Goal: Transaction & Acquisition: Book appointment/travel/reservation

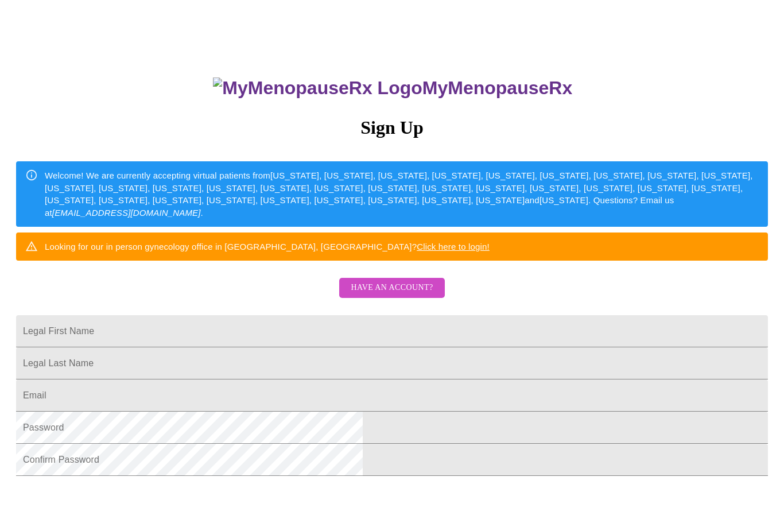
click at [414, 295] on span "Have an account?" at bounding box center [391, 287] width 82 height 14
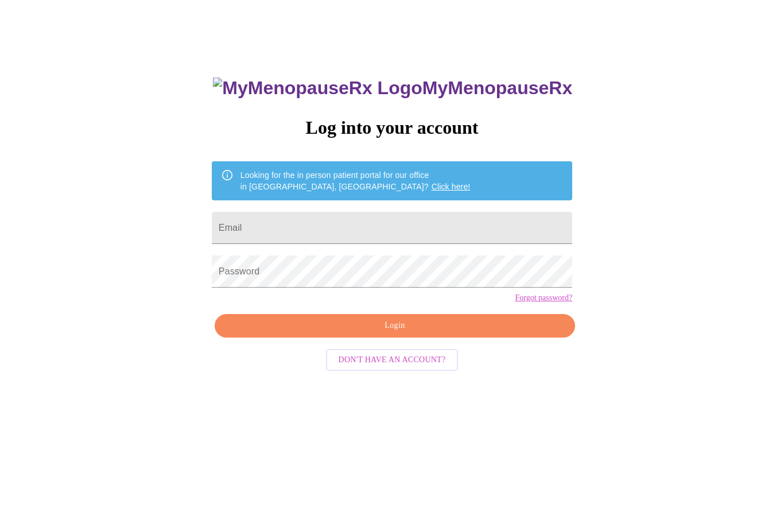
scroll to position [11, 0]
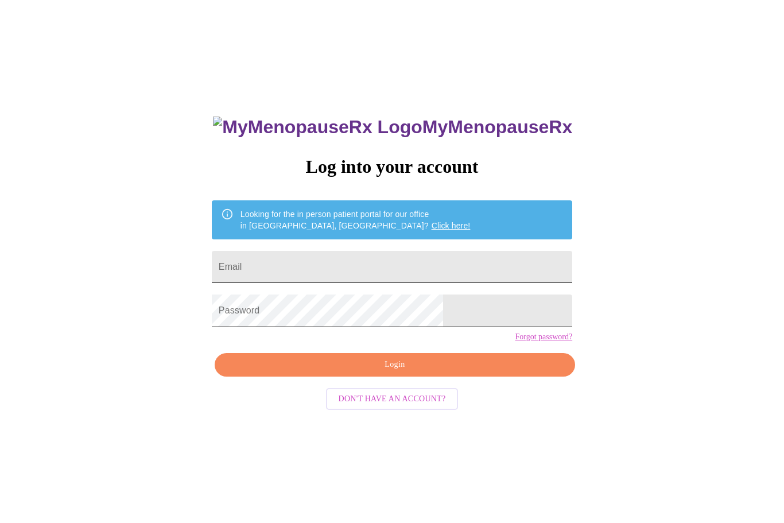
click at [447, 270] on input "Email" at bounding box center [392, 267] width 360 height 32
type input "[EMAIL_ADDRESS][DOMAIN_NAME]"
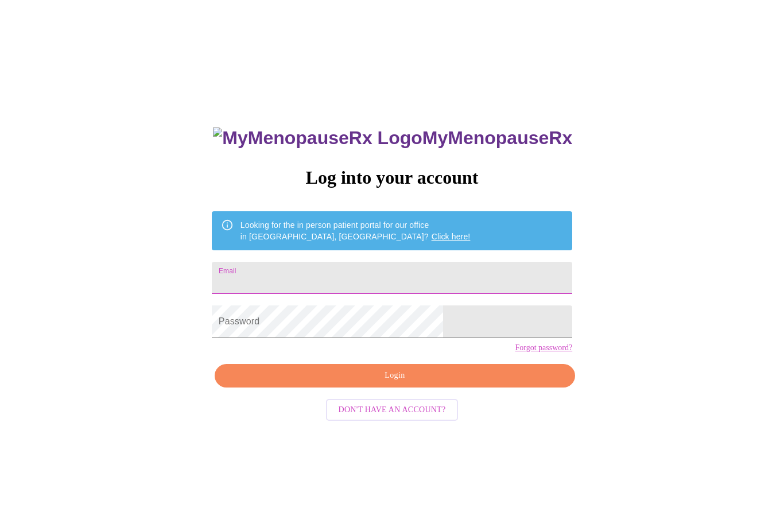
type input "[EMAIL_ADDRESS][DOMAIN_NAME]"
click at [445, 387] on button "Login" at bounding box center [395, 376] width 360 height 24
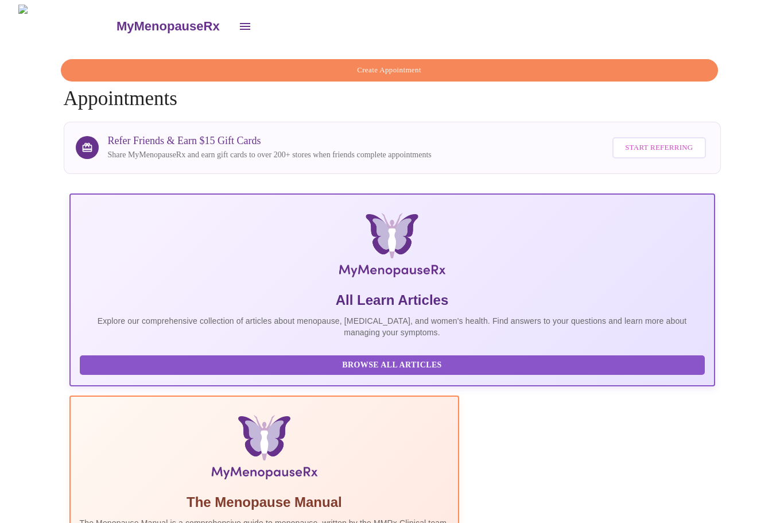
click at [508, 71] on span "Create Appointment" at bounding box center [389, 70] width 630 height 13
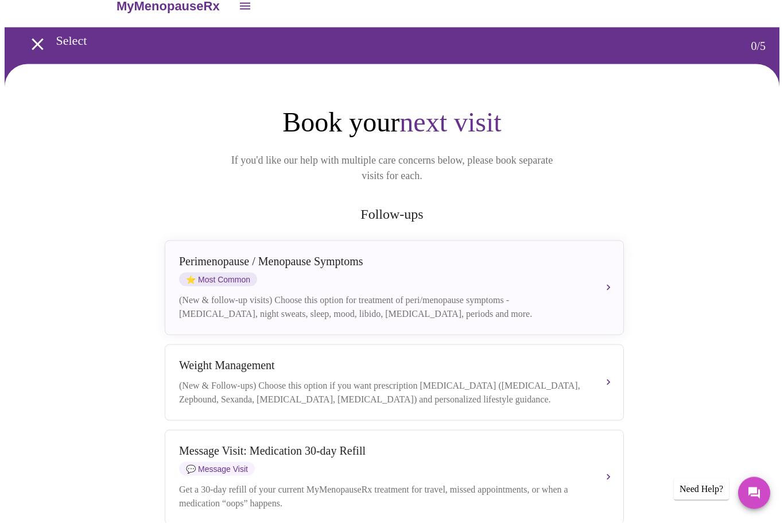
scroll to position [21, 0]
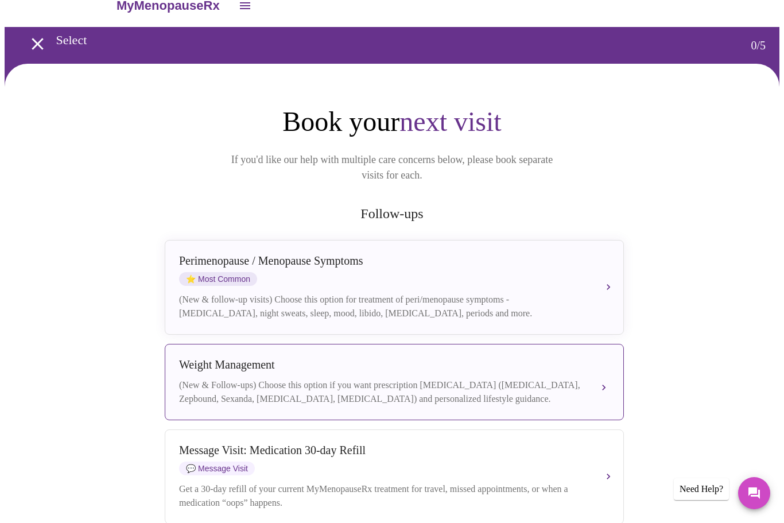
click at [591, 374] on div "Weight Management (New & Follow-ups) Choose this option if you want prescriptio…" at bounding box center [394, 382] width 430 height 48
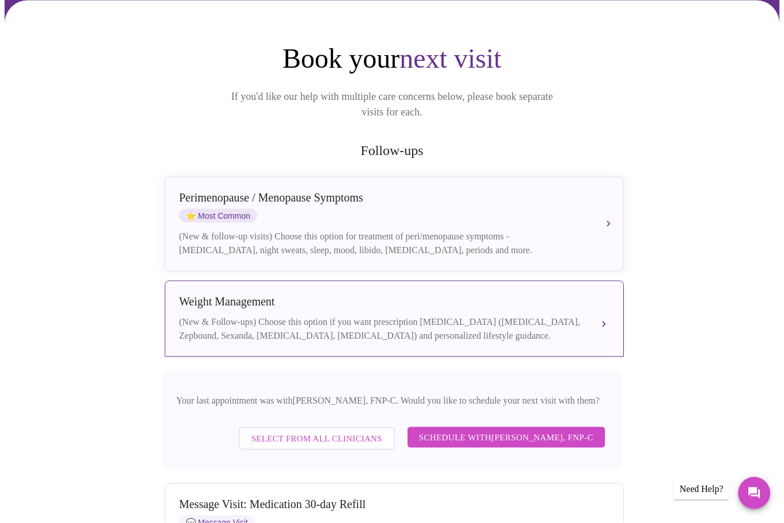
scroll to position [84, 0]
click at [530, 434] on span "Schedule with Elizabeth Hederman, FNP-C" at bounding box center [506, 436] width 174 height 15
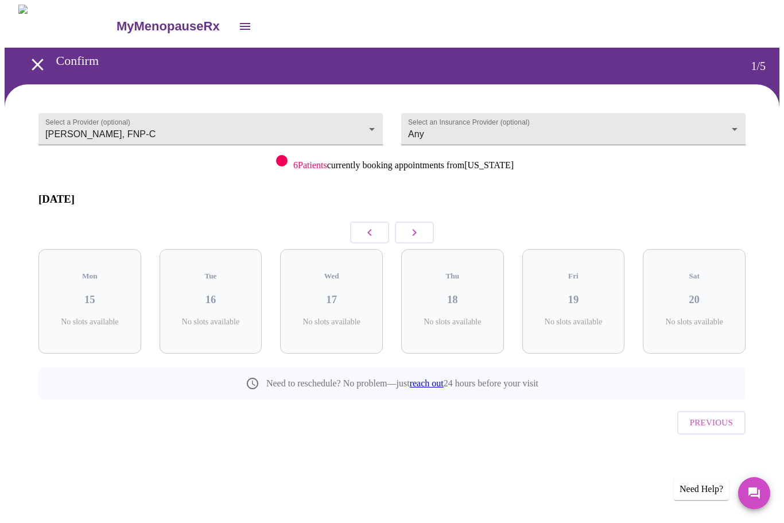
scroll to position [0, 0]
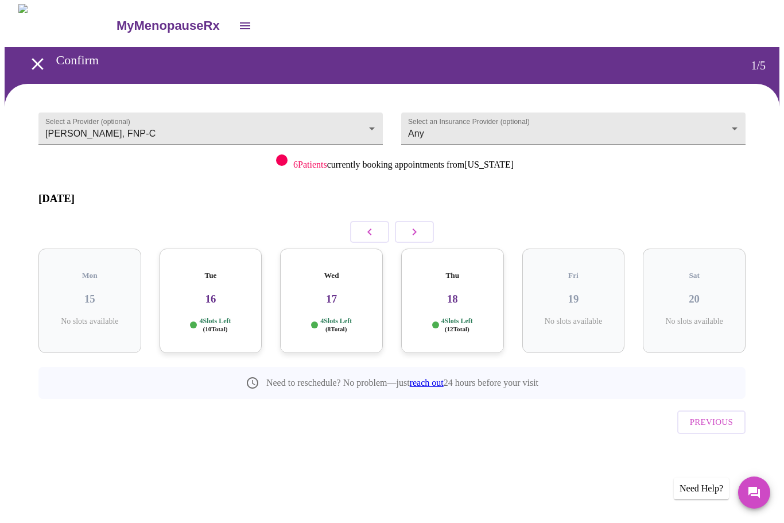
click at [420, 225] on icon "button" at bounding box center [414, 232] width 14 height 14
click at [418, 225] on icon "button" at bounding box center [414, 232] width 14 height 14
click at [423, 221] on button "button" at bounding box center [414, 232] width 39 height 22
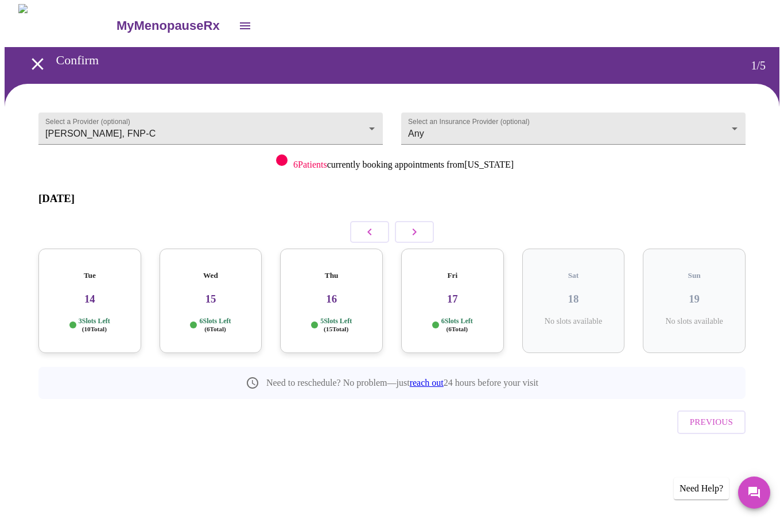
click at [376, 225] on icon "button" at bounding box center [370, 232] width 14 height 14
click at [419, 225] on icon "button" at bounding box center [414, 232] width 14 height 14
click at [367, 225] on icon "button" at bounding box center [370, 232] width 14 height 14
click at [415, 229] on icon "button" at bounding box center [414, 232] width 4 height 7
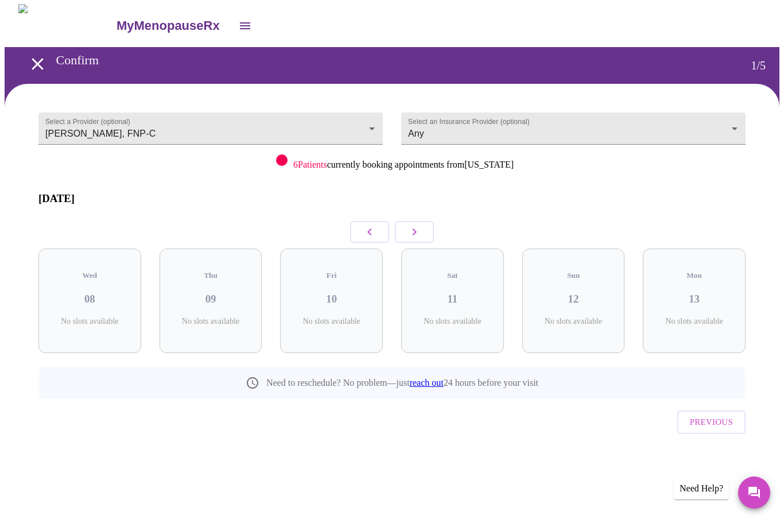
click at [370, 225] on icon "button" at bounding box center [370, 232] width 14 height 14
click at [373, 225] on icon "button" at bounding box center [370, 232] width 14 height 14
click at [708, 293] on h3 "01" at bounding box center [694, 299] width 84 height 13
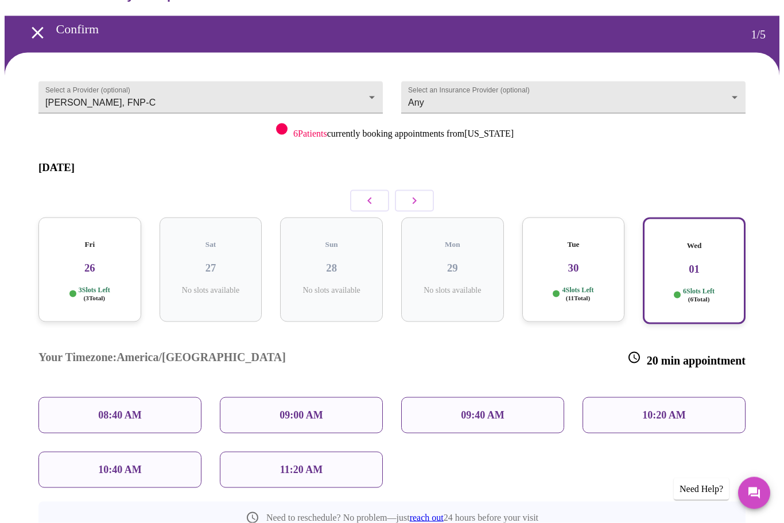
scroll to position [28, 0]
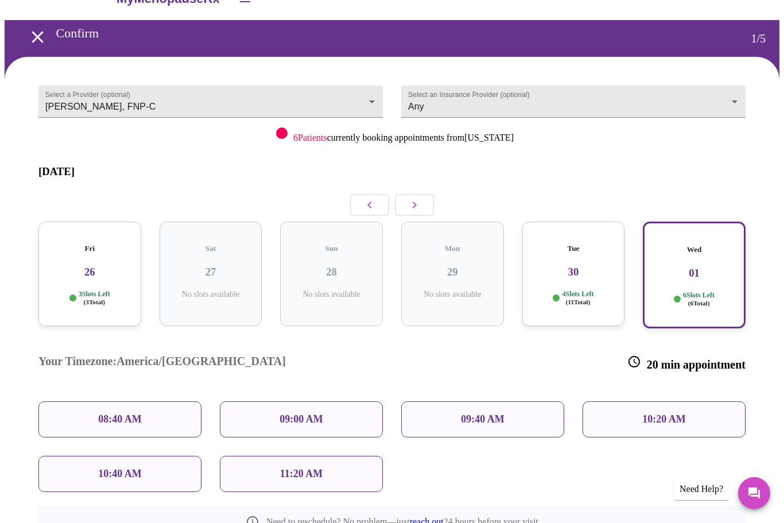
click at [593, 267] on div "Tue 30 4 Slots Left ( 11 Total)" at bounding box center [573, 273] width 103 height 104
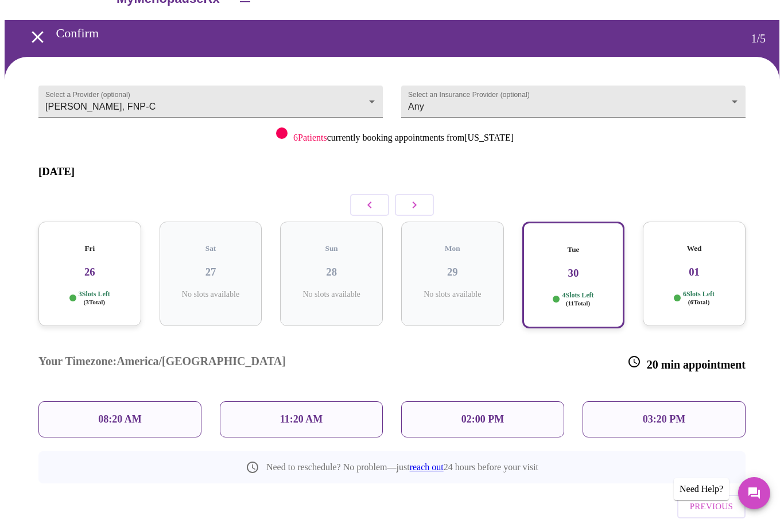
click at [103, 259] on div "Fri 26 3 Slots Left ( 3 Total)" at bounding box center [89, 273] width 103 height 104
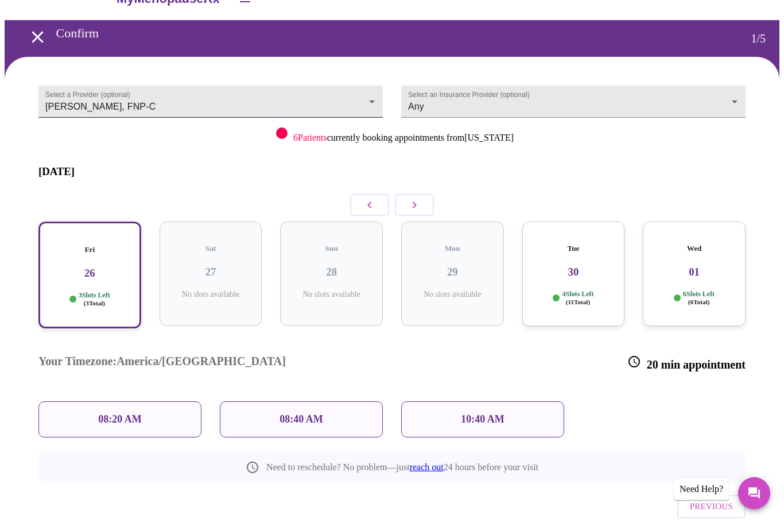
click at [354, 98] on body "MyMenopauseRx Confirm 1 / 5 Select a Provider (optional) Elizabeth Hederman, FN…" at bounding box center [392, 276] width 774 height 598
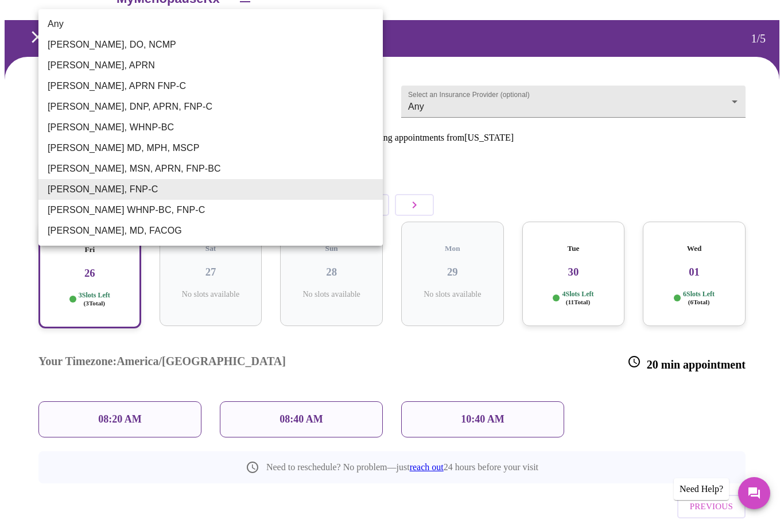
click at [265, 22] on li "Any" at bounding box center [210, 24] width 344 height 21
type input "Any"
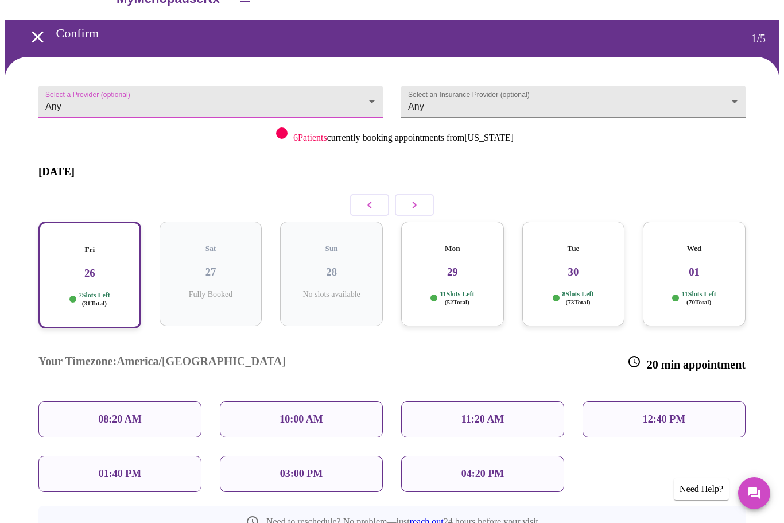
click at [409, 198] on icon "button" at bounding box center [414, 205] width 14 height 14
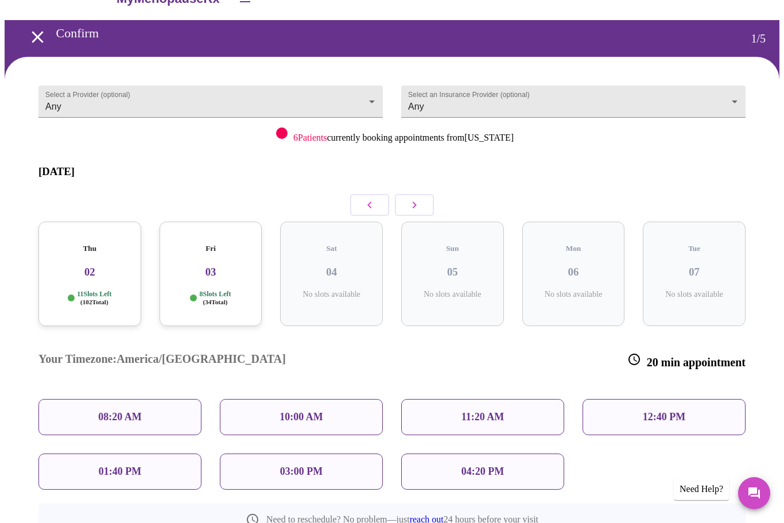
scroll to position [0, 0]
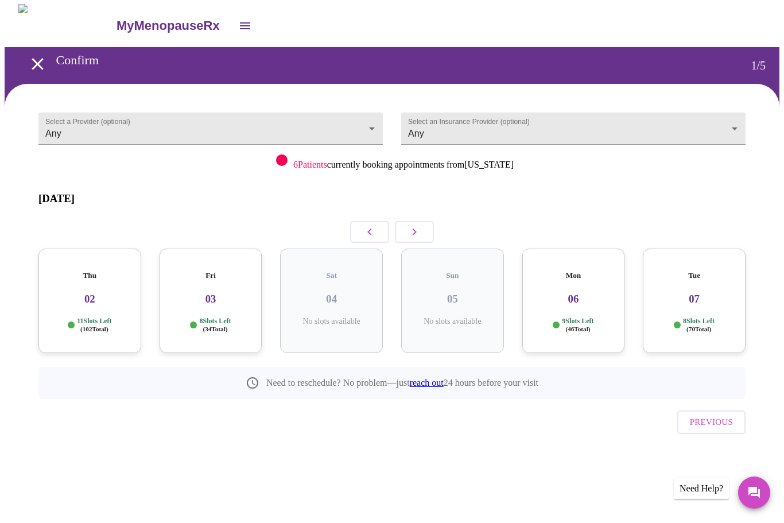
click at [587, 293] on h3 "06" at bounding box center [573, 299] width 84 height 13
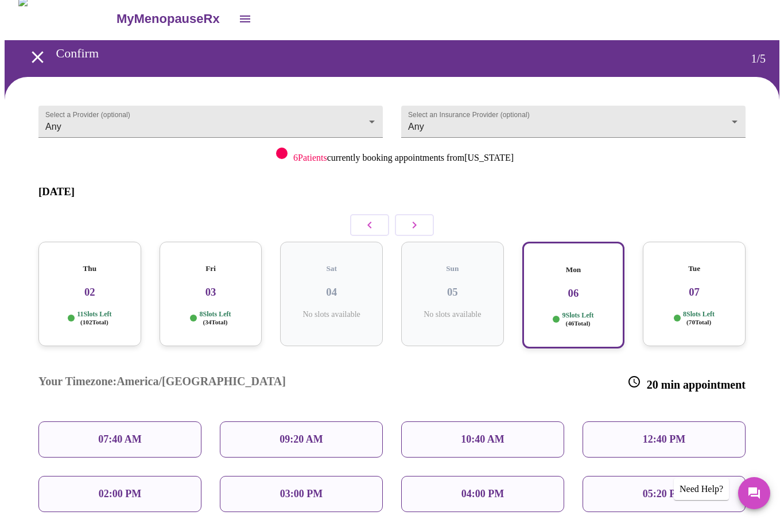
scroll to position [7, 0]
click at [422, 215] on button "button" at bounding box center [414, 226] width 39 height 22
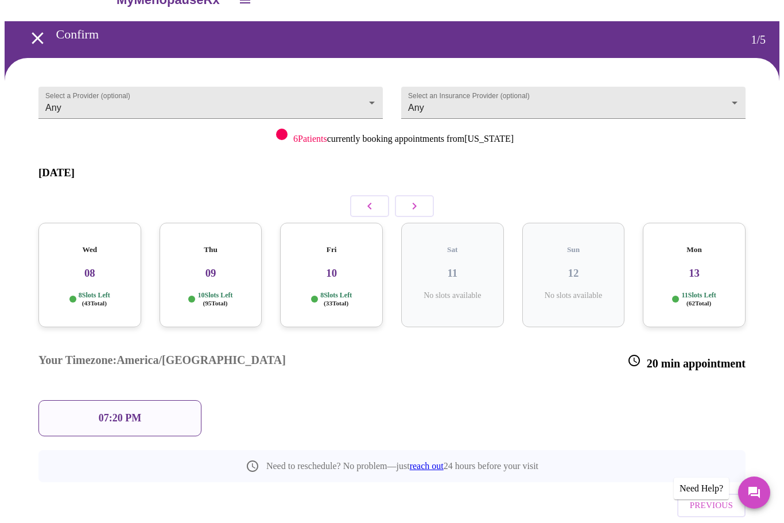
scroll to position [33, 0]
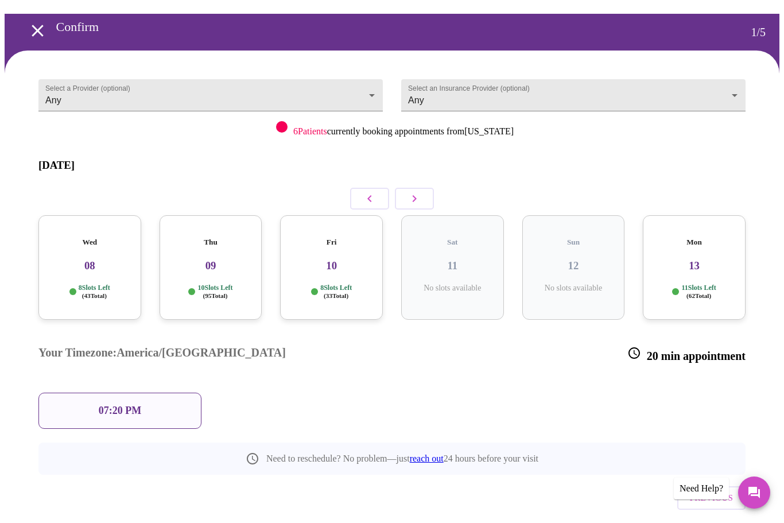
click at [350, 253] on div "Fri 10 8 Slots Left ( 33 Total)" at bounding box center [331, 268] width 103 height 104
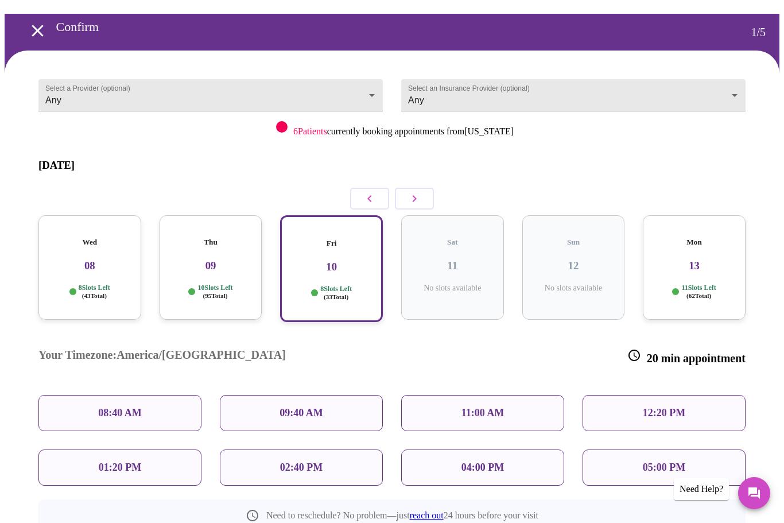
click at [696, 395] on div "12:20 PM" at bounding box center [663, 413] width 163 height 36
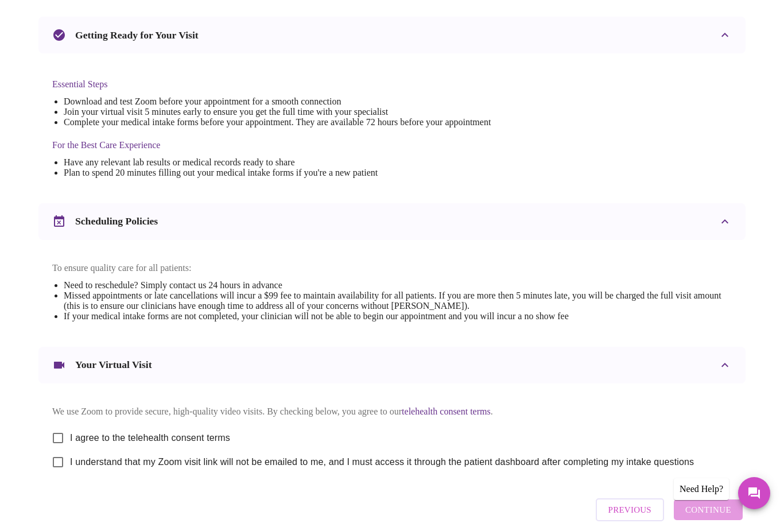
scroll to position [262, 0]
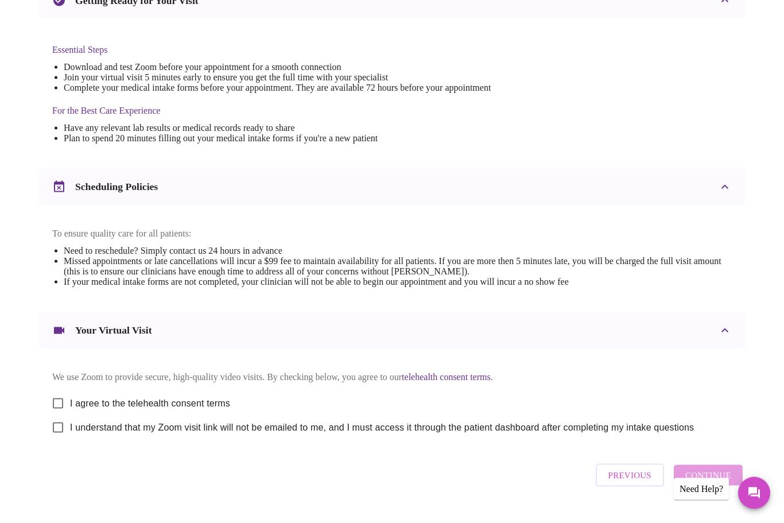
click at [60, 410] on input "I agree to the telehealth consent terms" at bounding box center [58, 403] width 24 height 24
checkbox input "true"
click at [61, 434] on input "I understand that my Zoom visit link will not be emailed to me, and I must acce…" at bounding box center [58, 427] width 24 height 24
checkbox input "true"
click at [723, 482] on span "Continue" at bounding box center [708, 474] width 46 height 15
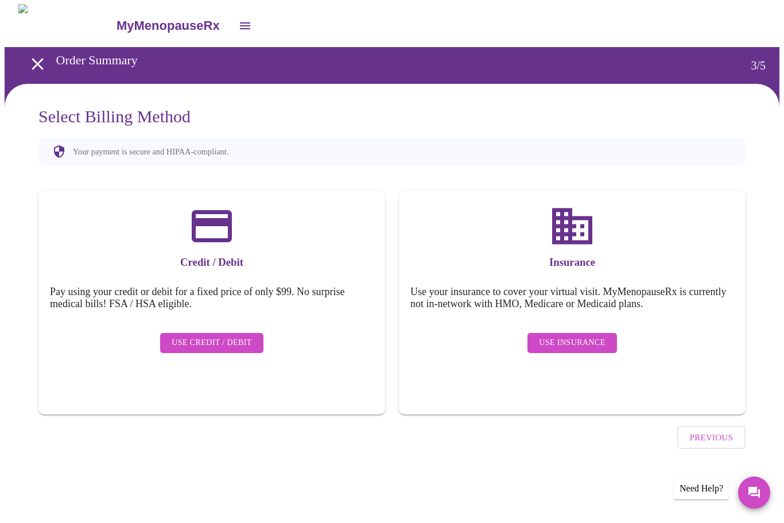
scroll to position [0, 0]
click at [596, 336] on span "Use Insurance" at bounding box center [572, 343] width 66 height 14
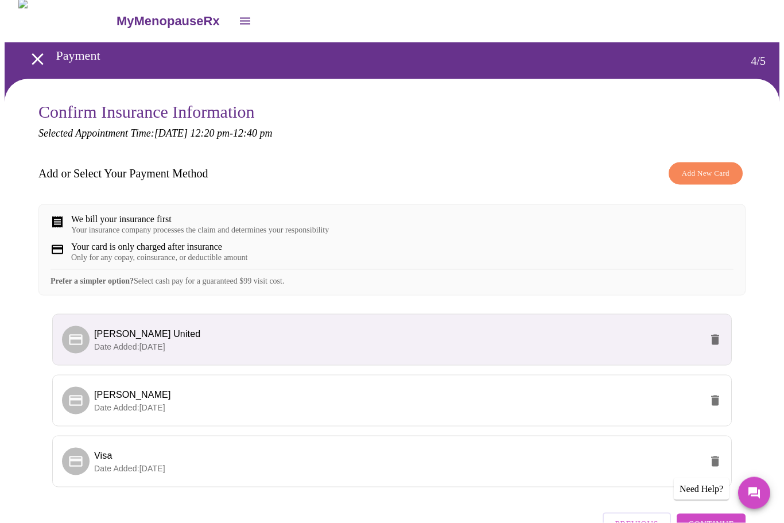
scroll to position [52, 0]
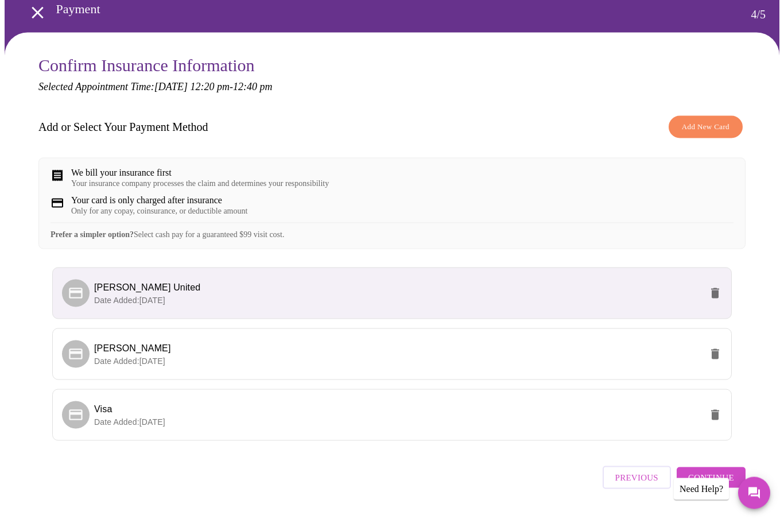
click at [715, 485] on span "Continue" at bounding box center [711, 477] width 46 height 15
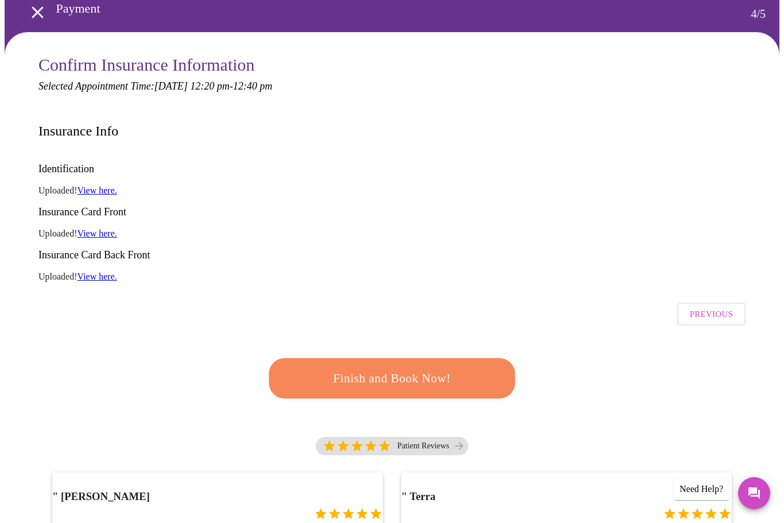
click at [449, 368] on span "Finish and Book Now!" at bounding box center [392, 378] width 212 height 21
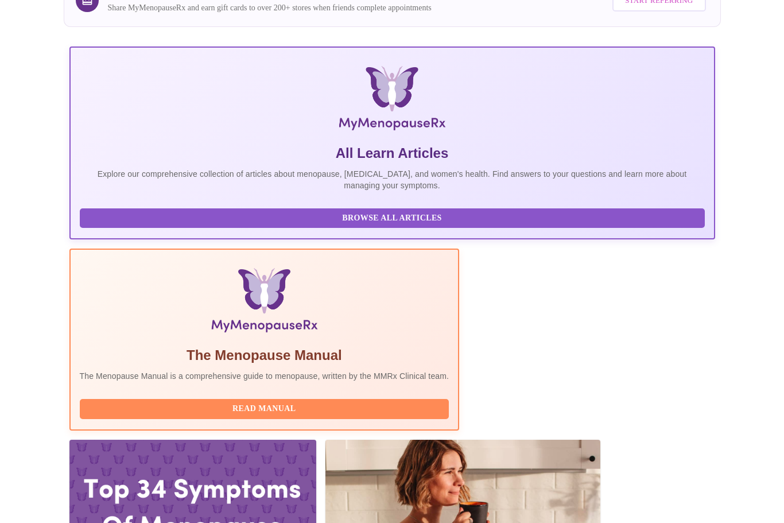
scroll to position [188, 0]
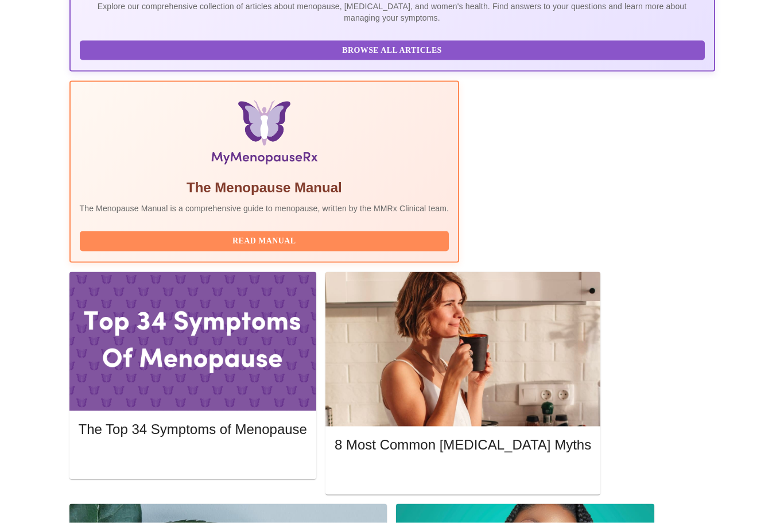
scroll to position [324, 0]
